Goal: Task Accomplishment & Management: Manage account settings

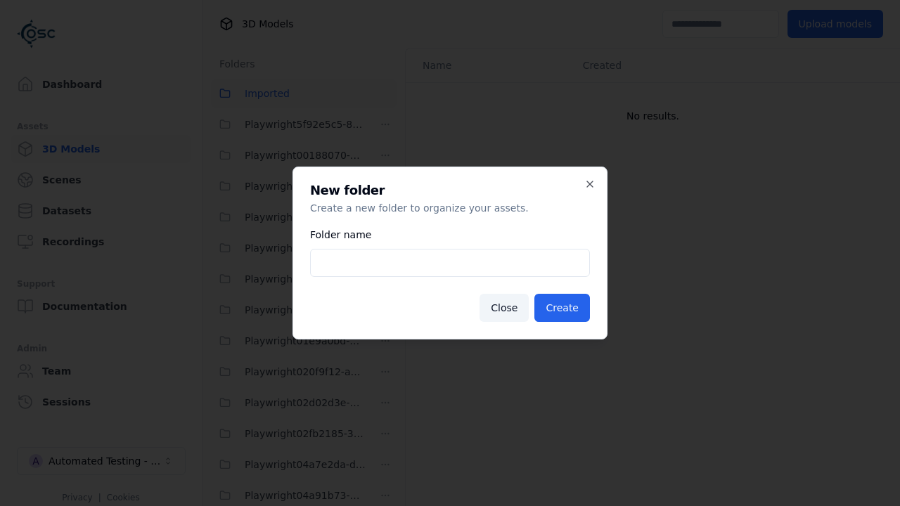
scroll to position [34736, 0]
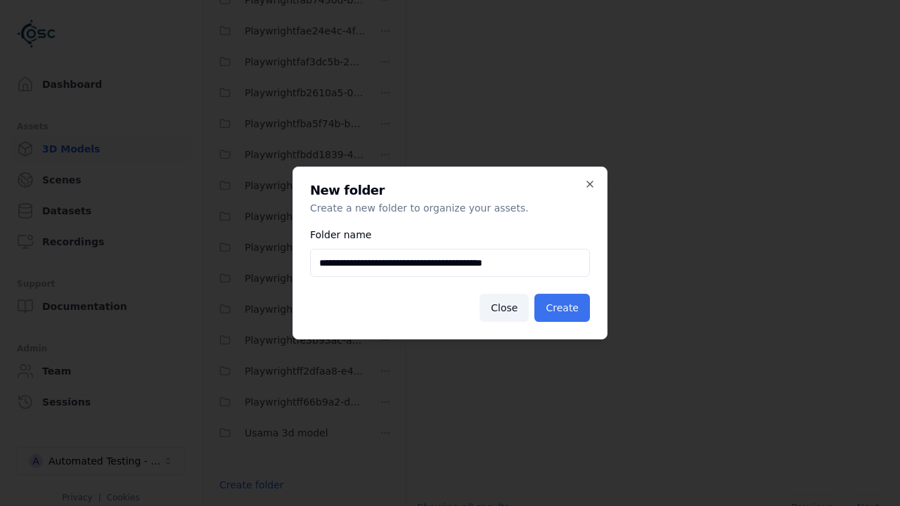
type input "**********"
click at [564, 308] on button "Create" at bounding box center [562, 308] width 56 height 28
